Goal: Transaction & Acquisition: Subscribe to service/newsletter

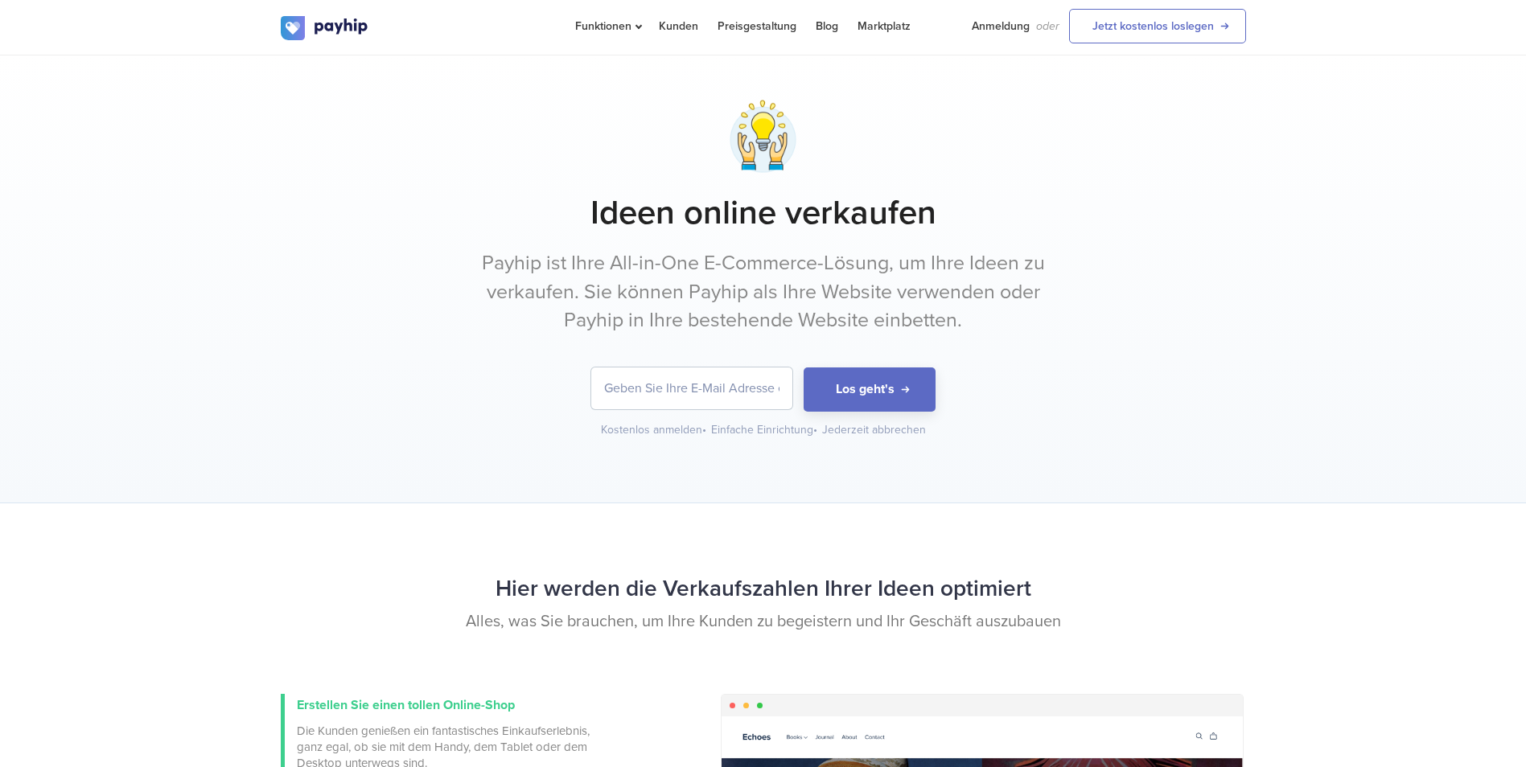
click at [628, 396] on input "email" at bounding box center [691, 389] width 201 height 42
paste input "devin2richbusiness@gmail.com"
type input "devin2richbusiness@gmail.com"
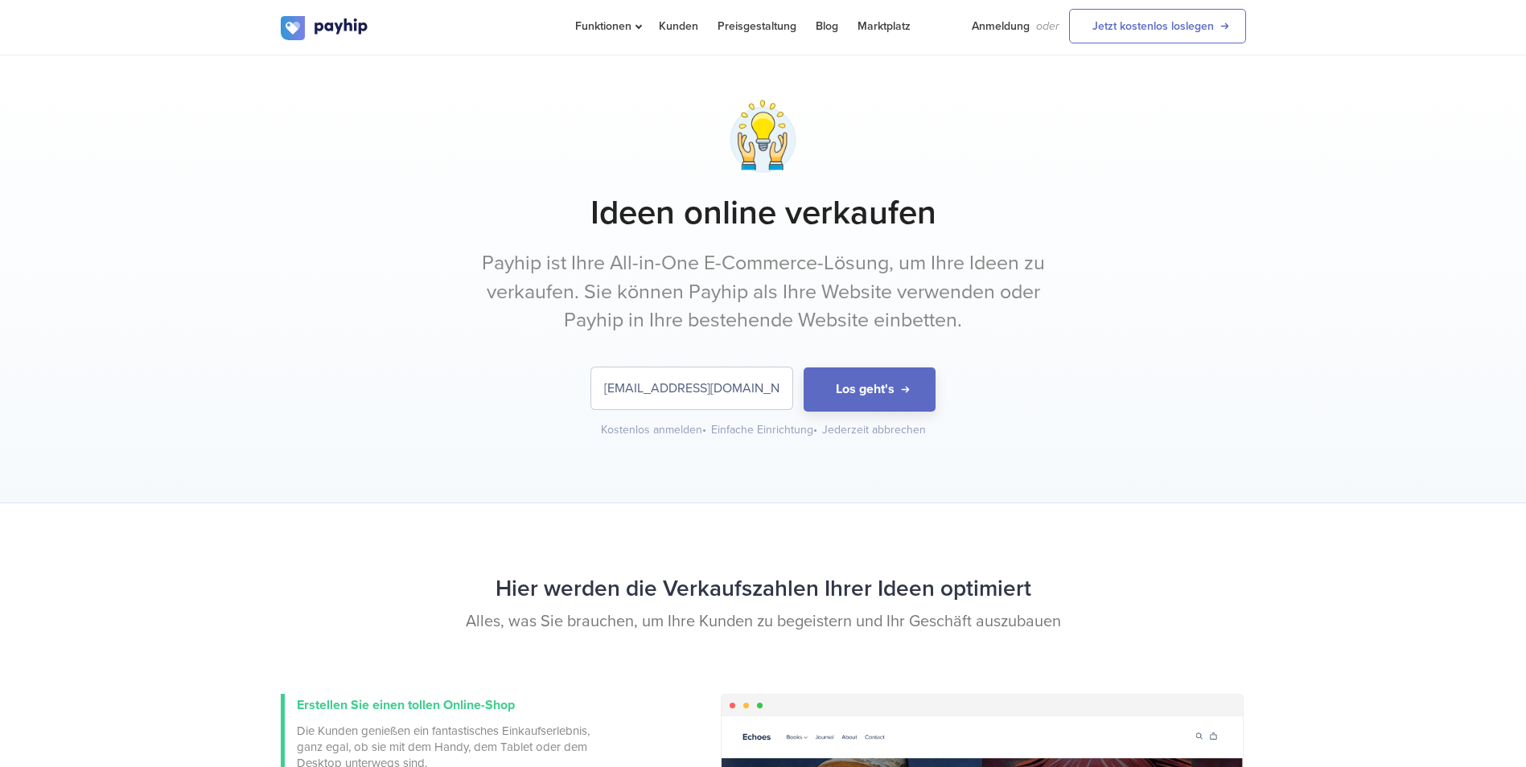
drag, startPoint x: 792, startPoint y: 440, endPoint x: 1091, endPoint y: 348, distance: 313.0
click at [1151, 311] on div "Ideen online verkaufen Payhip ist Ihre All-in-One E-Commerce-Lösung, um Ihre Id…" at bounding box center [763, 267] width 965 height 343
click at [867, 402] on button "Los geht's" at bounding box center [870, 390] width 132 height 44
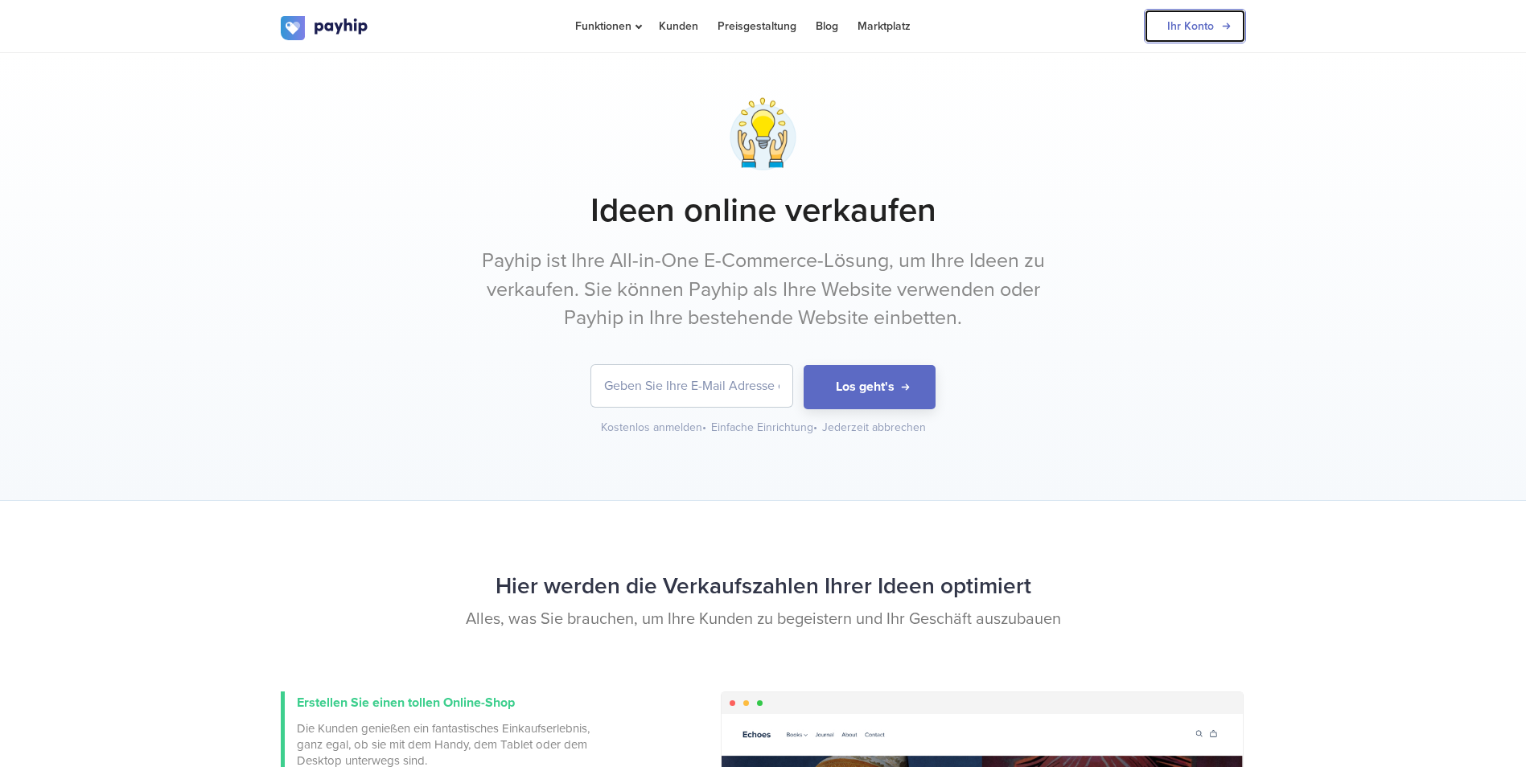
click at [1215, 30] on link "Ihr Konto" at bounding box center [1195, 26] width 102 height 35
